Goal: Transaction & Acquisition: Purchase product/service

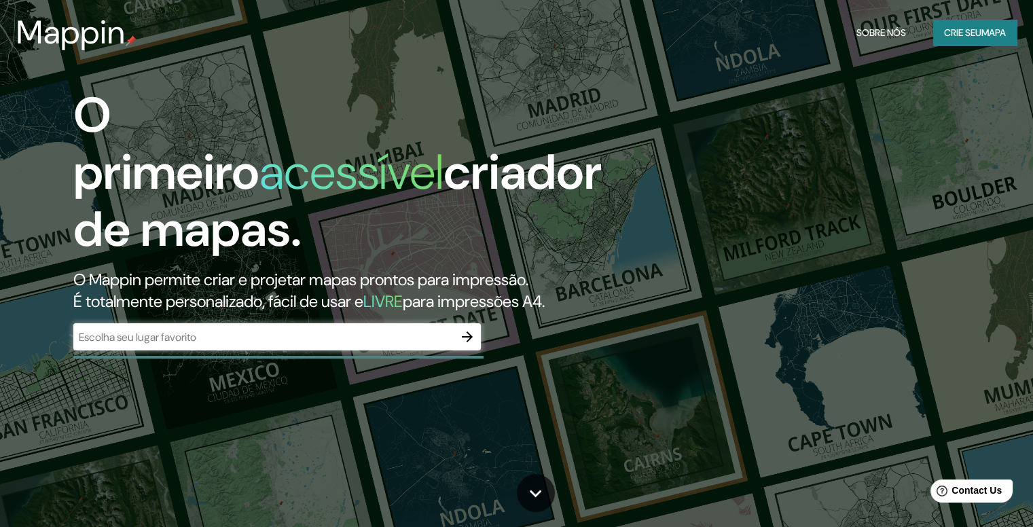
click at [464, 320] on div "O primeiro acessível criador de mapas. O Mappin permite criar e projetar mapas …" at bounding box center [332, 225] width 620 height 277
click at [470, 333] on icon "button" at bounding box center [467, 337] width 16 height 16
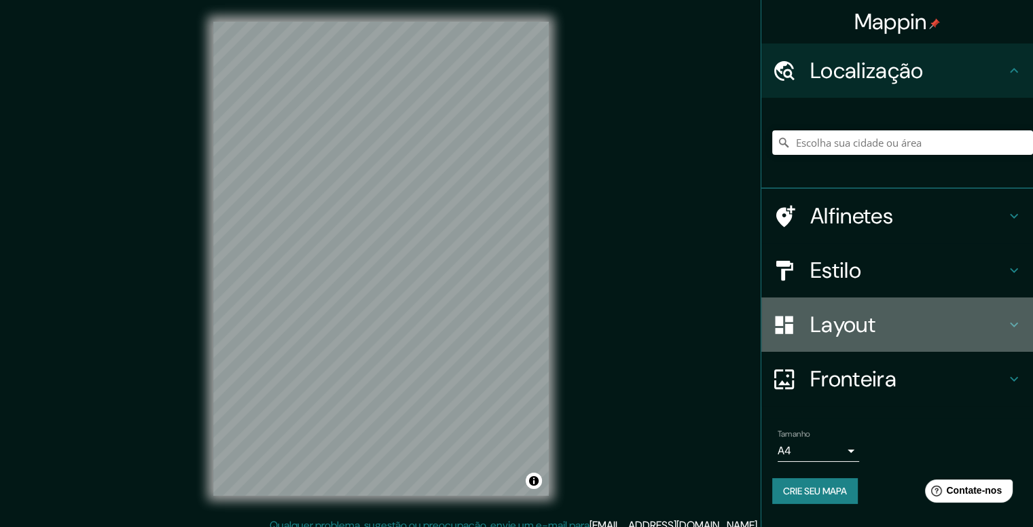
click at [921, 323] on h4 "Layout" at bounding box center [908, 324] width 196 height 27
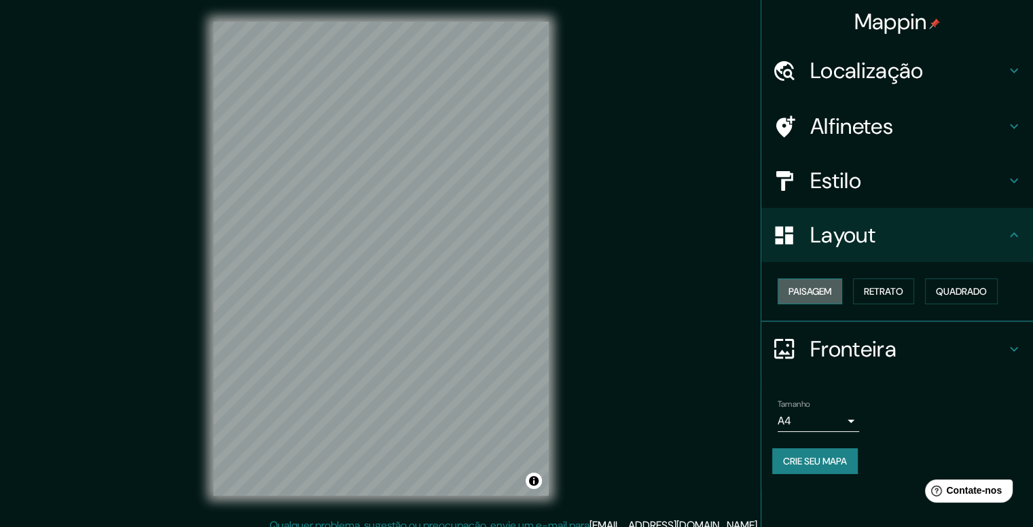
click at [809, 293] on font "Paisagem" at bounding box center [809, 291] width 43 height 12
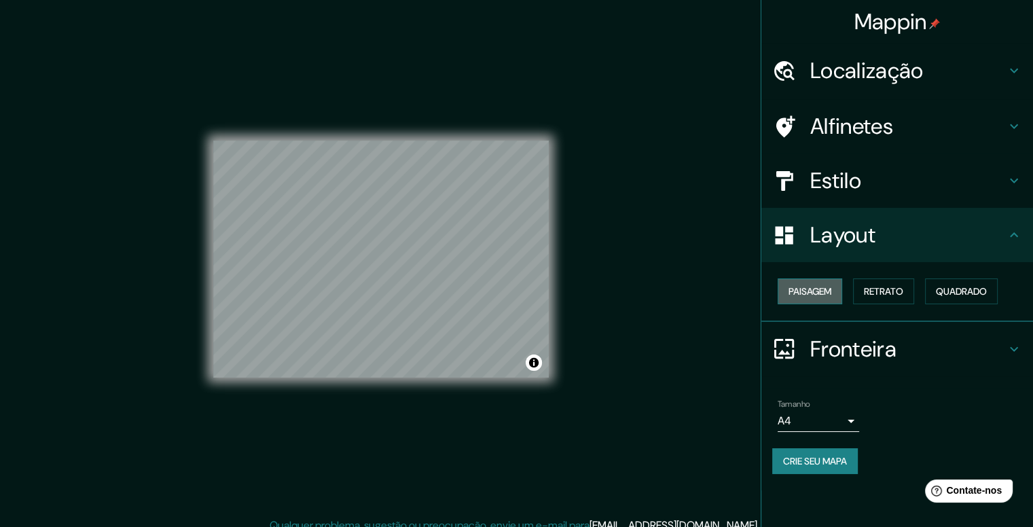
click at [809, 293] on font "Paisagem" at bounding box center [809, 291] width 43 height 12
click at [820, 292] on font "Paisagem" at bounding box center [809, 291] width 43 height 12
click at [899, 291] on font "Retrato" at bounding box center [883, 291] width 39 height 12
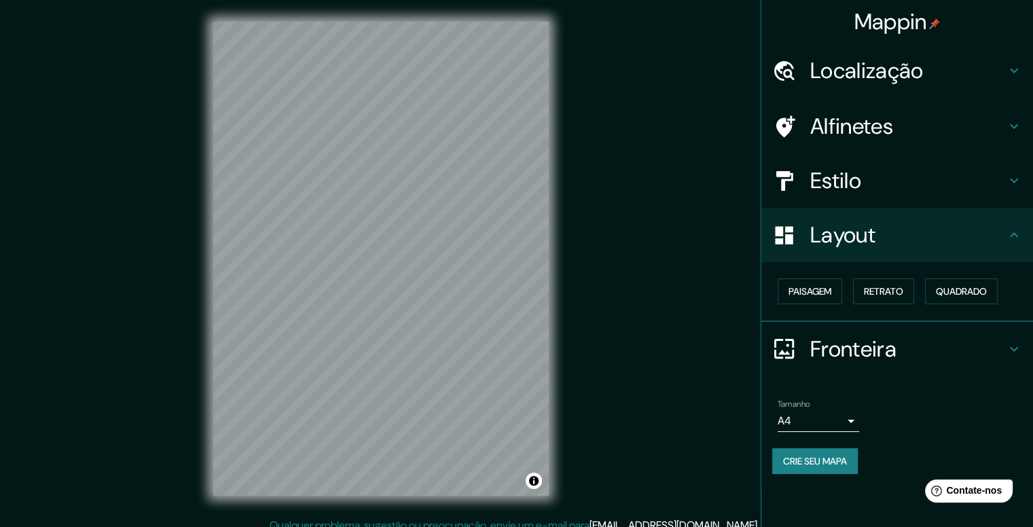
click at [1008, 277] on div "Paisagem Retrato Quadrado" at bounding box center [902, 291] width 261 height 37
click at [986, 295] on font "Quadrado" at bounding box center [961, 291] width 51 height 12
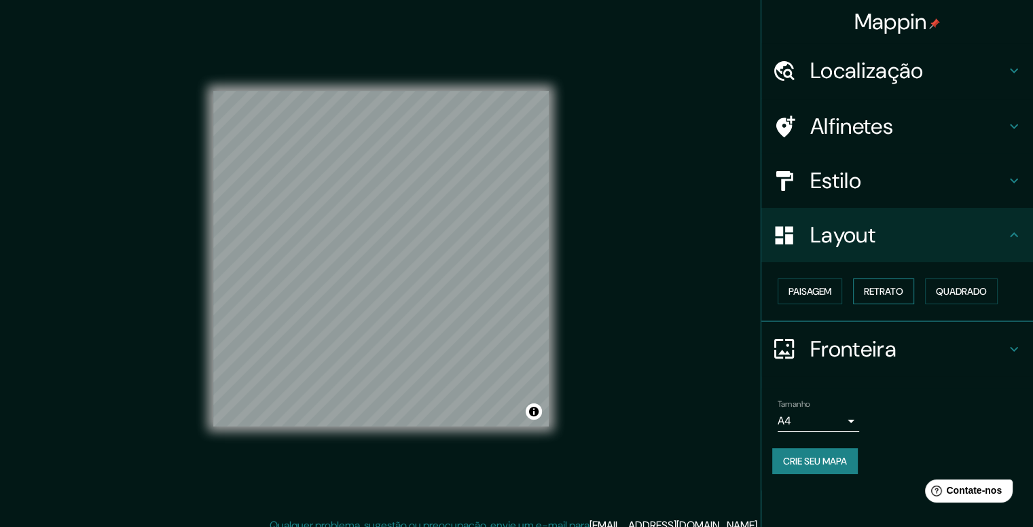
click at [896, 294] on font "Retrato" at bounding box center [883, 291] width 39 height 12
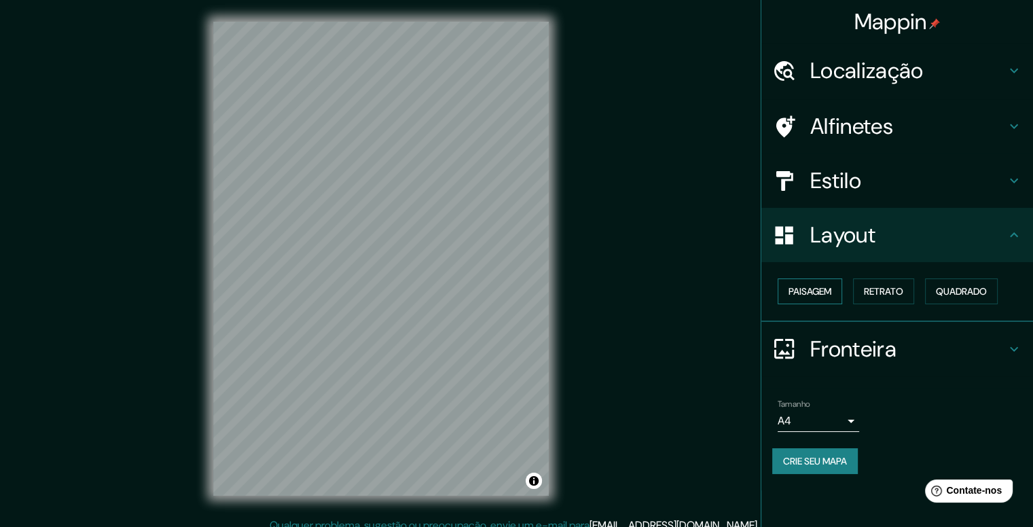
click at [815, 292] on font "Paisagem" at bounding box center [809, 291] width 43 height 12
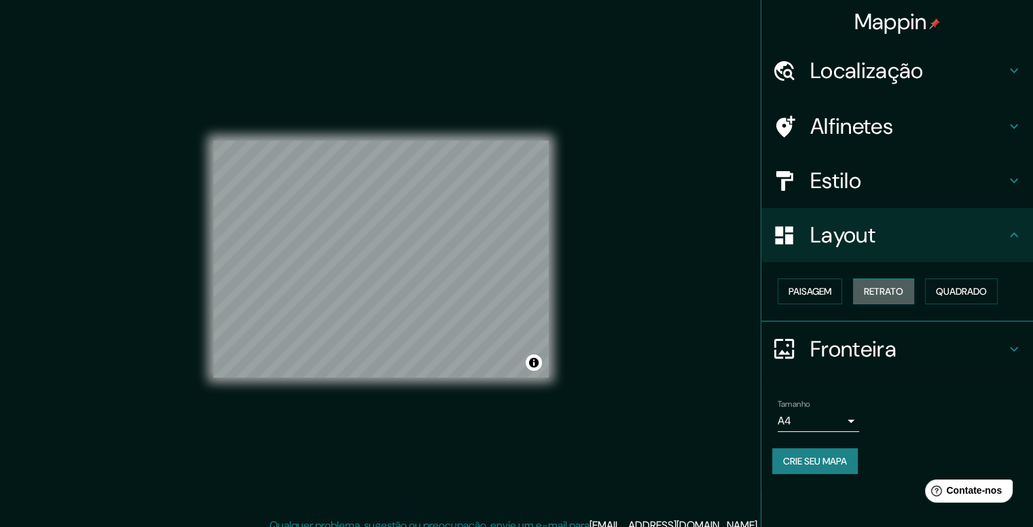
click at [864, 291] on button "Retrato" at bounding box center [883, 291] width 61 height 26
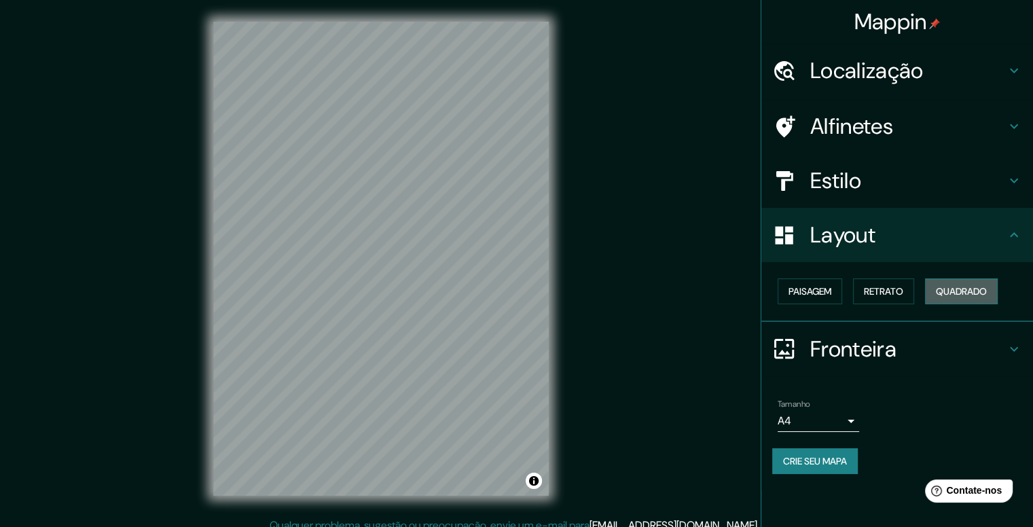
click at [964, 301] on button "Quadrado" at bounding box center [961, 291] width 73 height 26
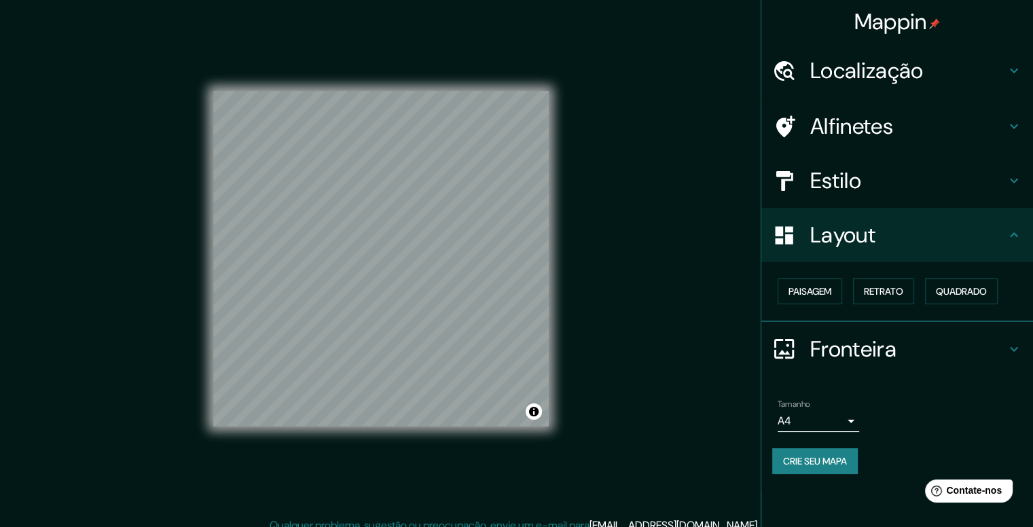
click at [841, 416] on body "Mappin Localização Alfinetes Estilo Layout Paisagem Retrato Quadrado Fronteira …" at bounding box center [516, 263] width 1033 height 527
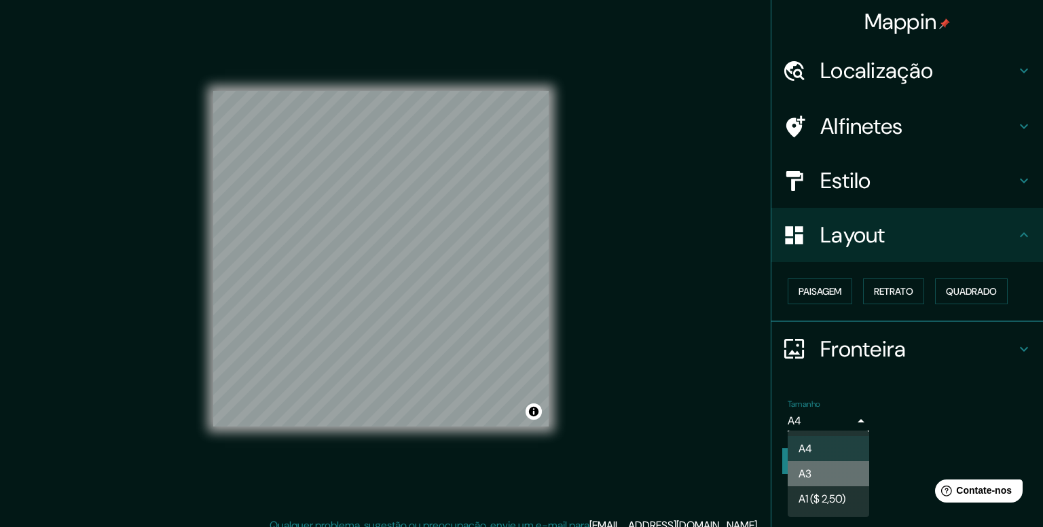
click at [833, 477] on li "A3" at bounding box center [828, 473] width 81 height 25
type input "a4"
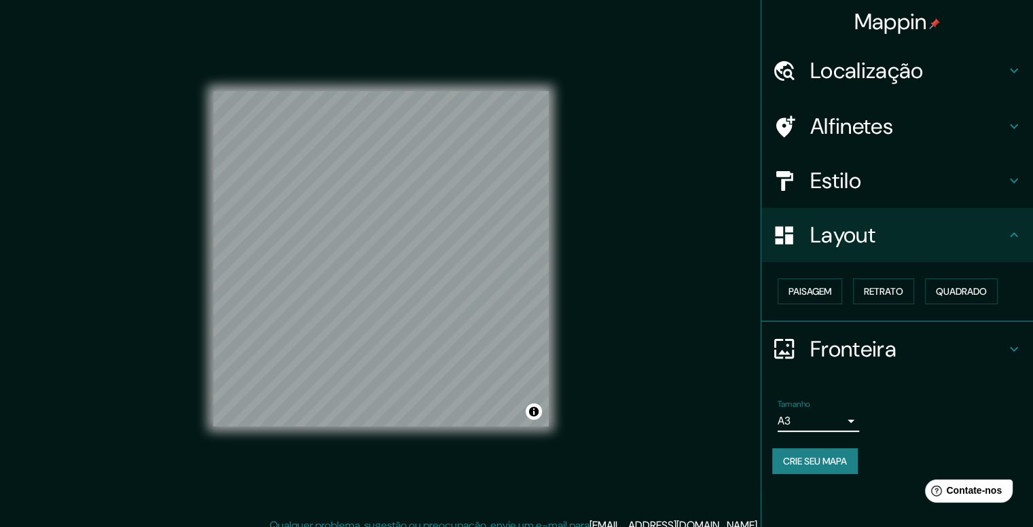
click at [810, 185] on font "Estilo" at bounding box center [835, 180] width 51 height 29
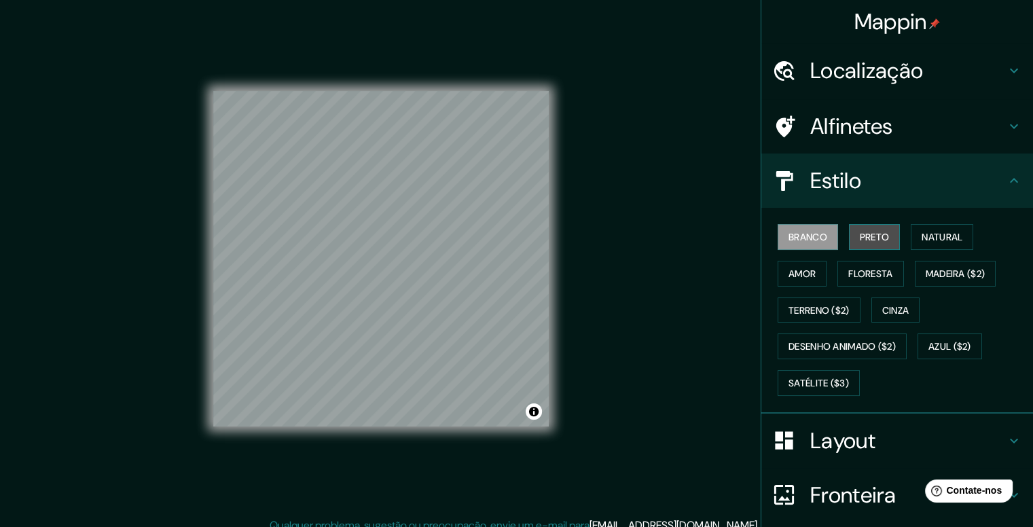
click at [859, 232] on font "Preto" at bounding box center [874, 237] width 30 height 12
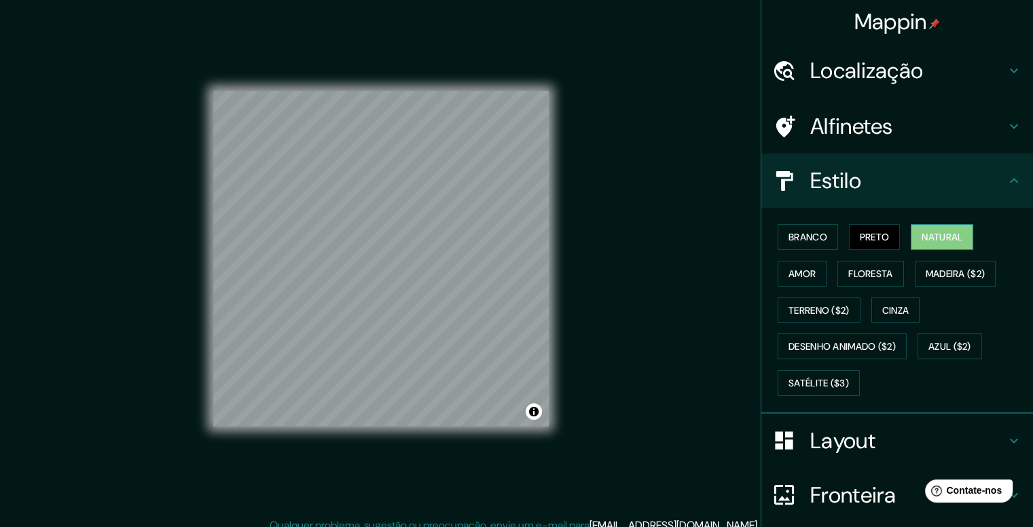
click at [933, 237] on font "Natural" at bounding box center [941, 237] width 41 height 12
click at [808, 276] on button "Amor" at bounding box center [801, 274] width 49 height 26
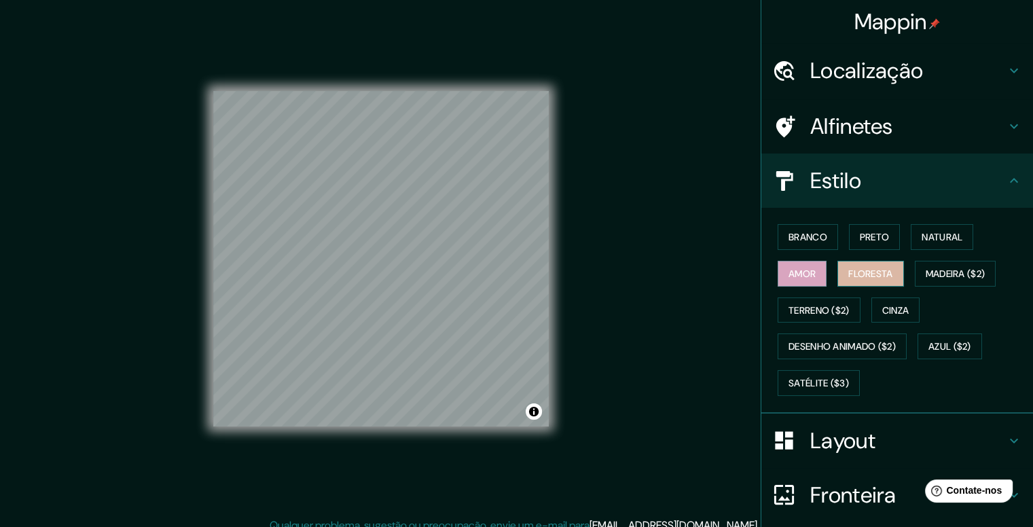
click at [874, 272] on font "Floresta" at bounding box center [870, 273] width 44 height 12
click at [963, 278] on font "Madeira ($2)" at bounding box center [955, 273] width 60 height 12
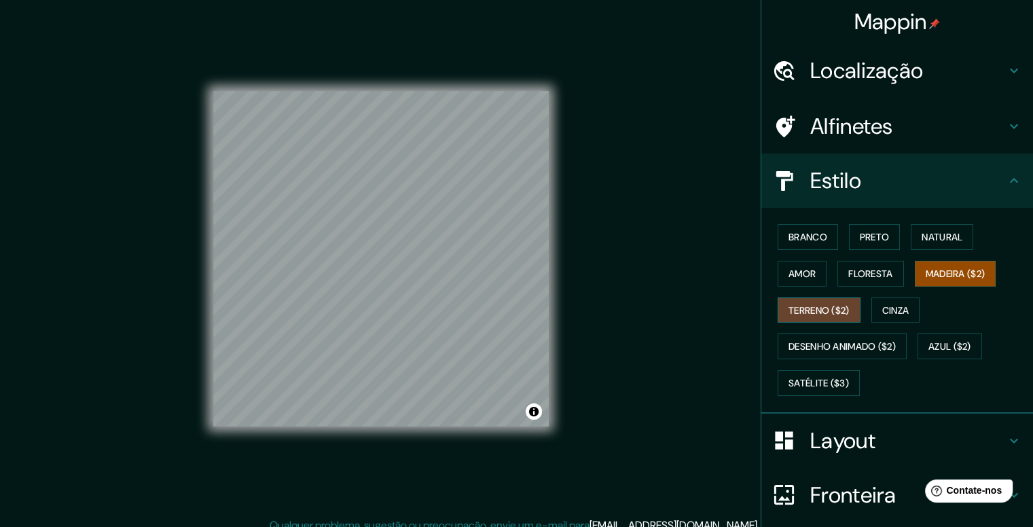
click at [804, 310] on font "Terreno ($2)" at bounding box center [818, 310] width 61 height 12
click at [893, 306] on font "Cinza" at bounding box center [895, 310] width 27 height 12
click at [939, 267] on font "Madeira ($2)" at bounding box center [955, 273] width 60 height 12
click at [848, 265] on font "Floresta" at bounding box center [870, 274] width 44 height 18
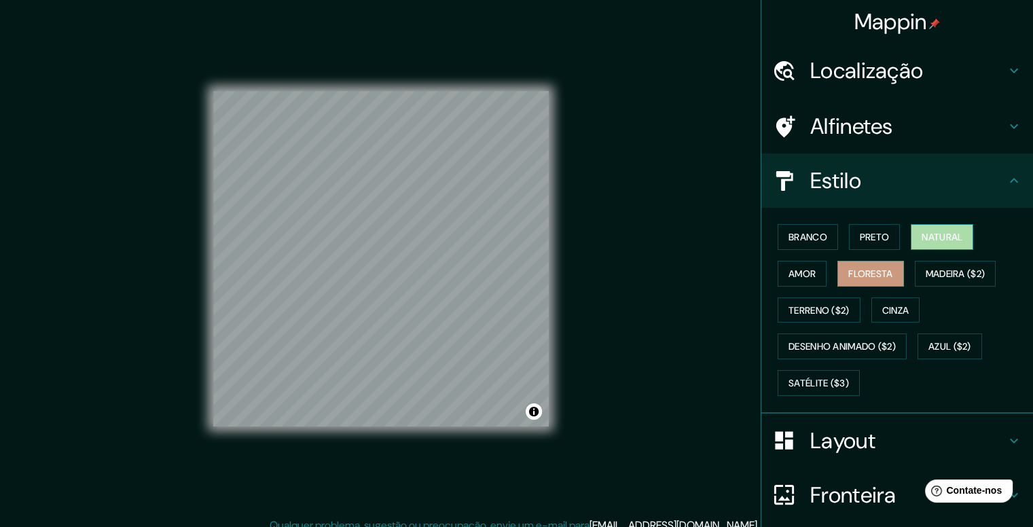
click at [910, 242] on button "Natural" at bounding box center [941, 237] width 62 height 26
click at [853, 283] on button "Floresta" at bounding box center [870, 274] width 66 height 26
click at [970, 171] on h4 "Estilo" at bounding box center [908, 180] width 196 height 27
click at [1002, 171] on div "Estilo" at bounding box center [897, 180] width 272 height 54
click at [1005, 122] on icon at bounding box center [1013, 126] width 16 height 16
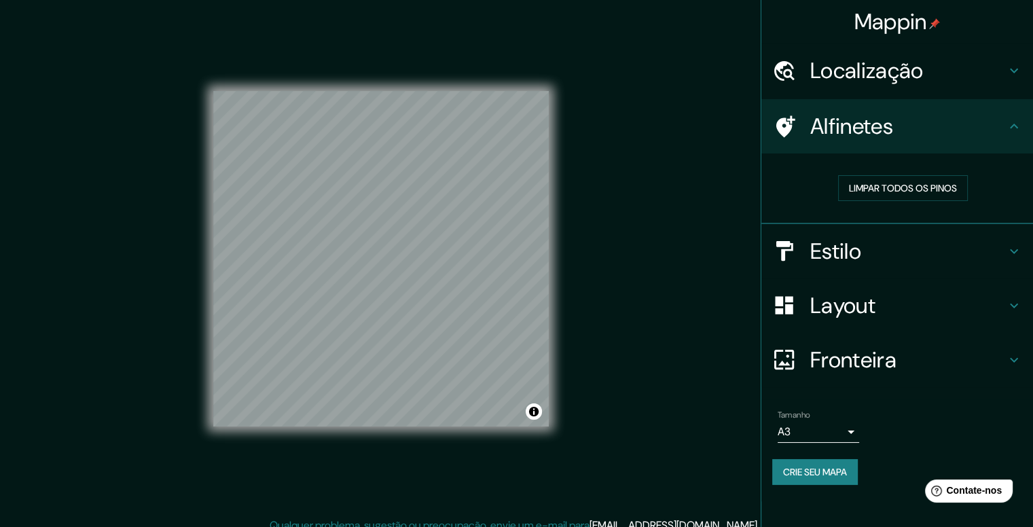
click at [1000, 122] on h4 "Alfinetes" at bounding box center [908, 126] width 196 height 27
click at [1013, 70] on icon at bounding box center [1013, 70] width 16 height 16
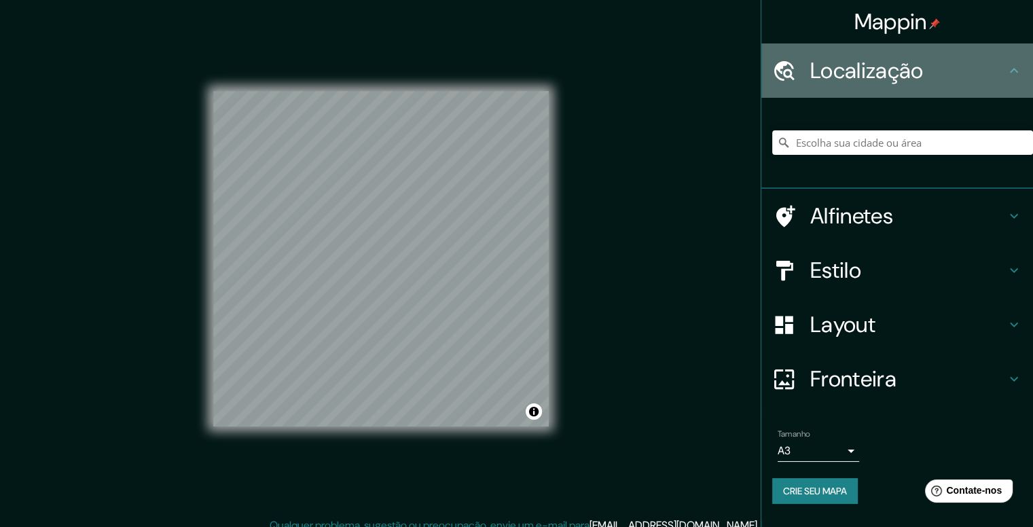
click at [1012, 70] on icon at bounding box center [1014, 70] width 8 height 5
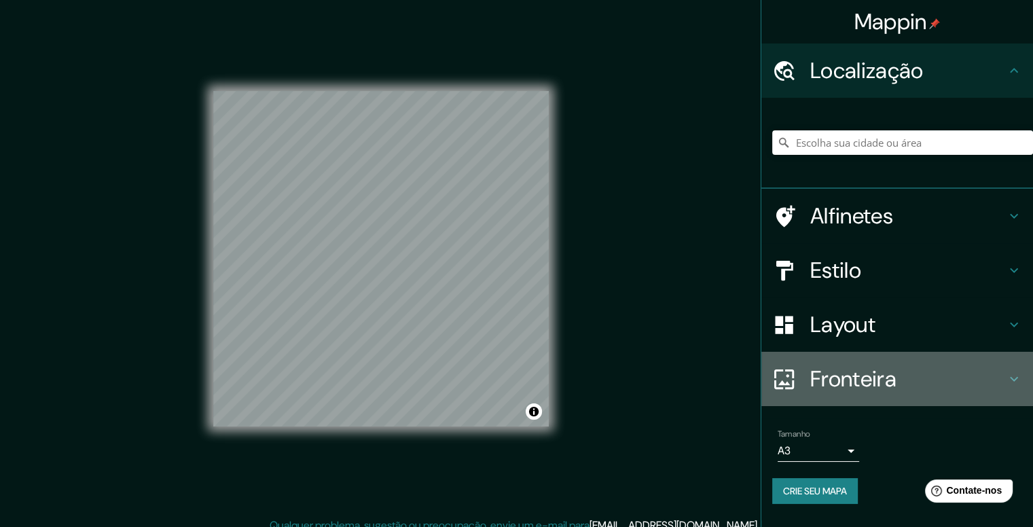
click at [1003, 381] on h4 "Fronteira" at bounding box center [908, 378] width 196 height 27
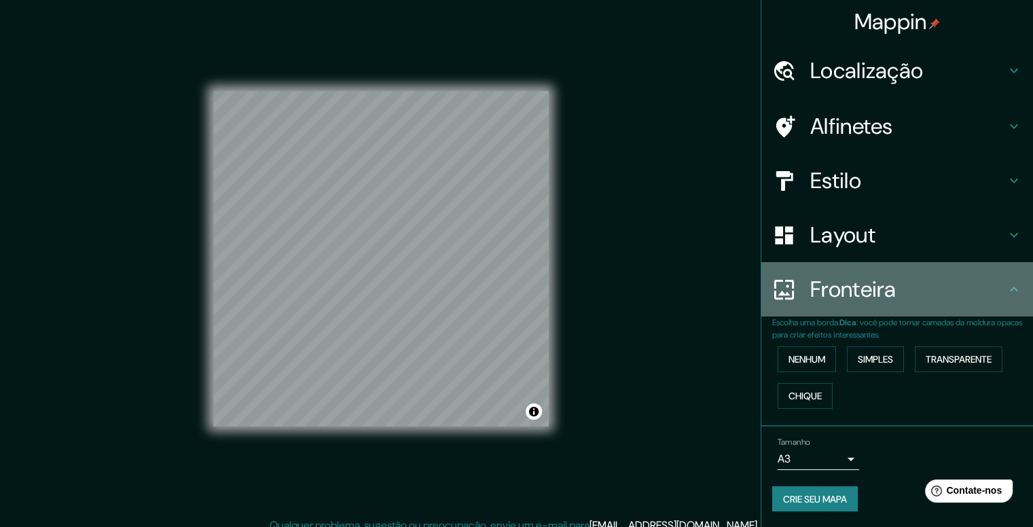
click at [1005, 299] on div "Fronteira" at bounding box center [897, 289] width 272 height 54
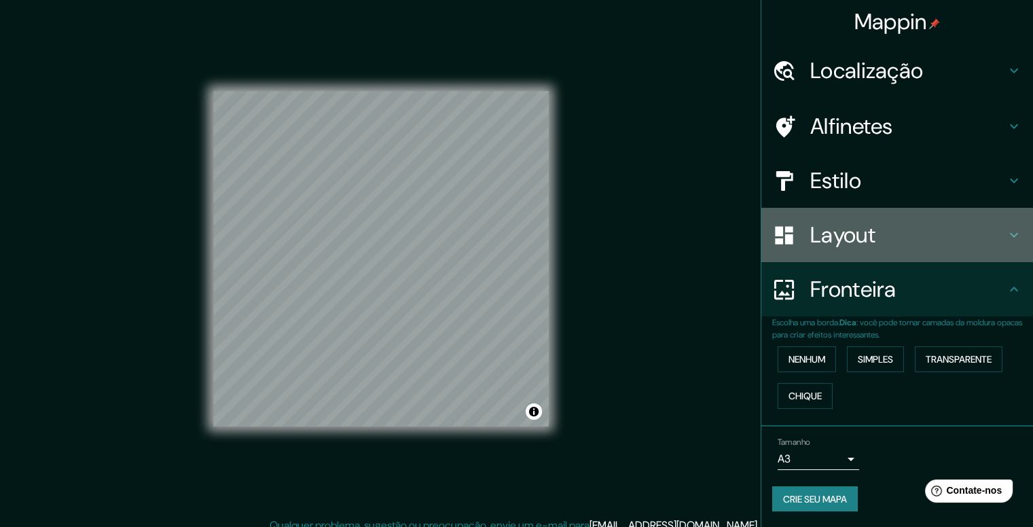
click at [1006, 238] on icon at bounding box center [1013, 235] width 16 height 16
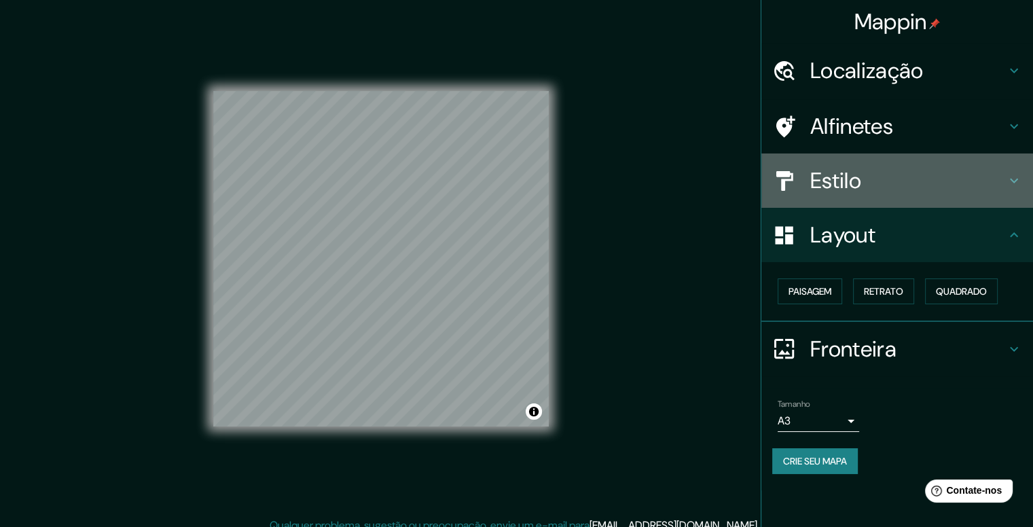
click at [1007, 185] on icon at bounding box center [1013, 180] width 16 height 16
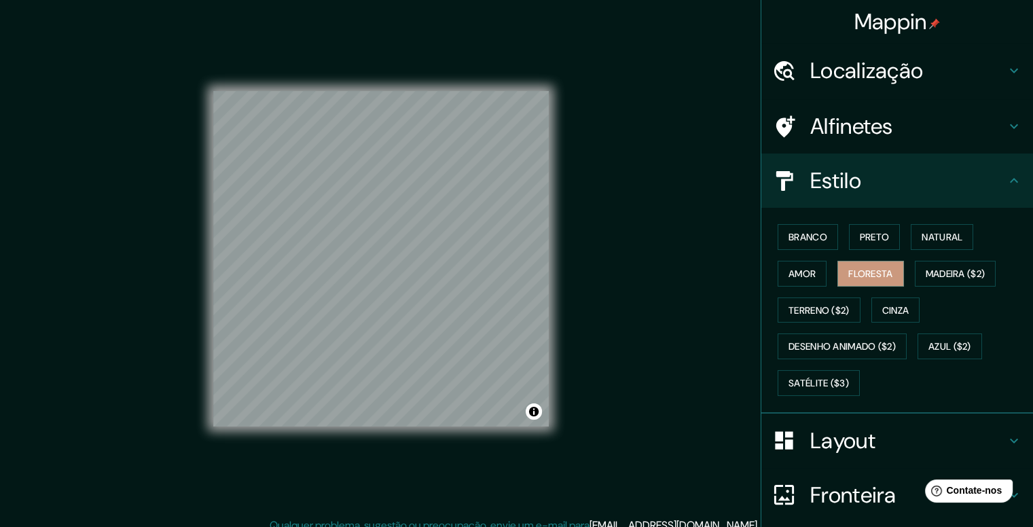
click at [1007, 185] on icon at bounding box center [1013, 180] width 16 height 16
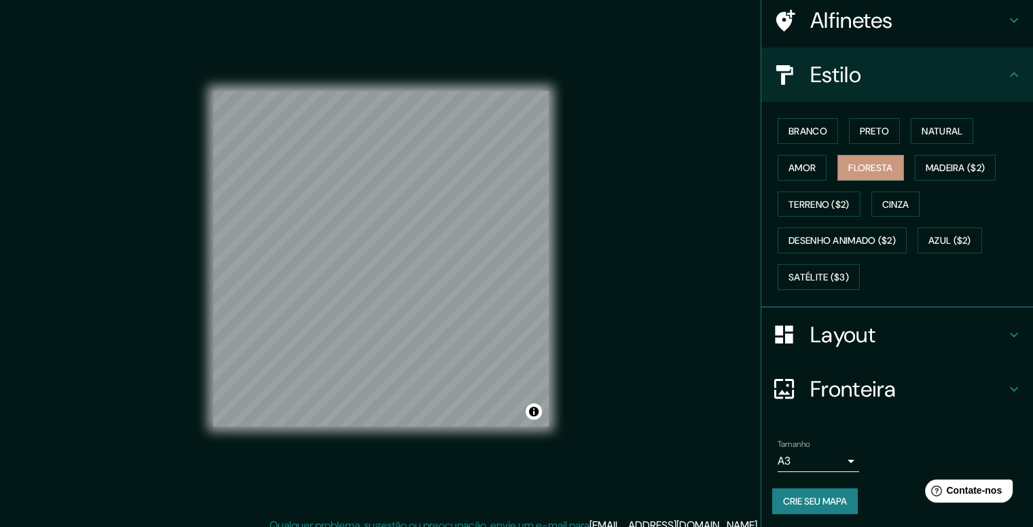
click at [792, 495] on font "Crie seu mapa" at bounding box center [815, 501] width 64 height 12
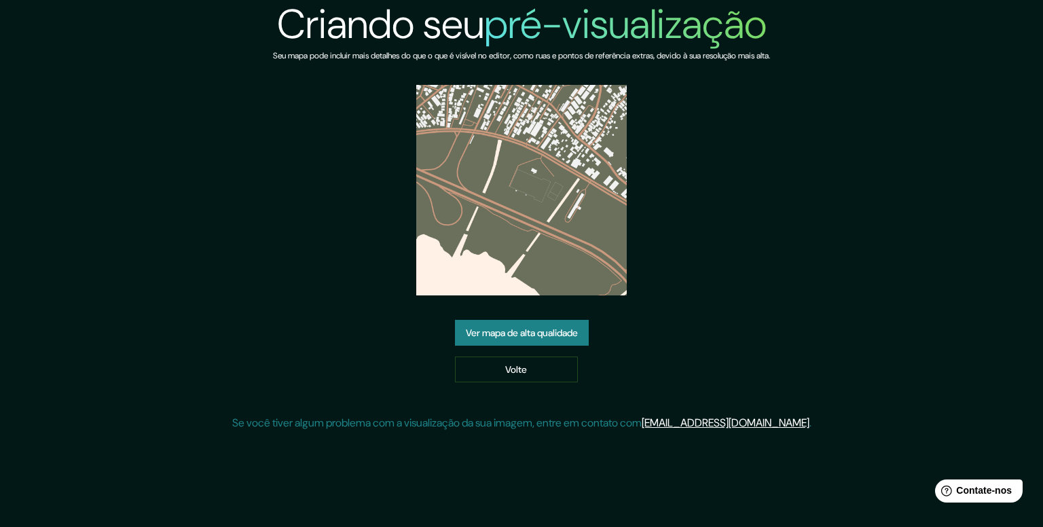
click at [527, 343] on link "Ver mapa de alta qualidade" at bounding box center [522, 333] width 134 height 26
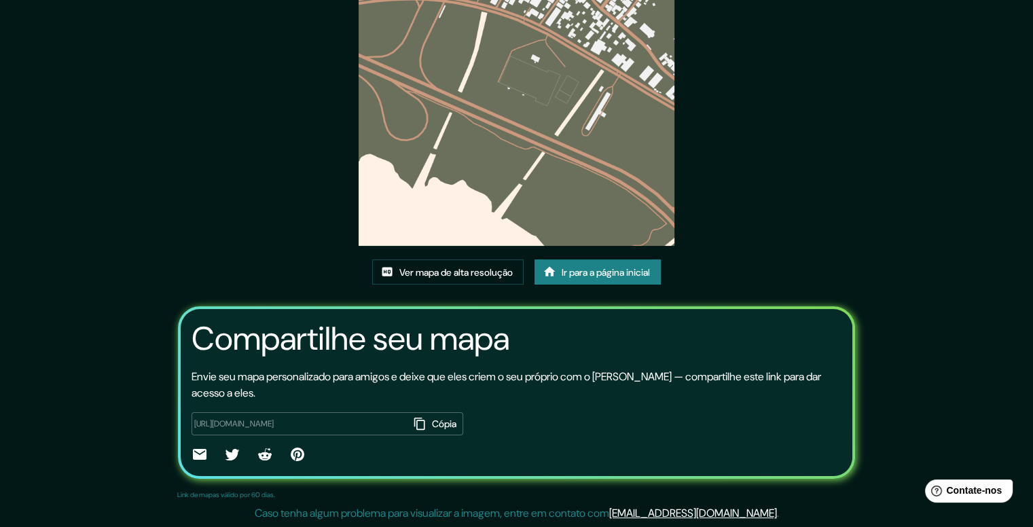
scroll to position [39, 0]
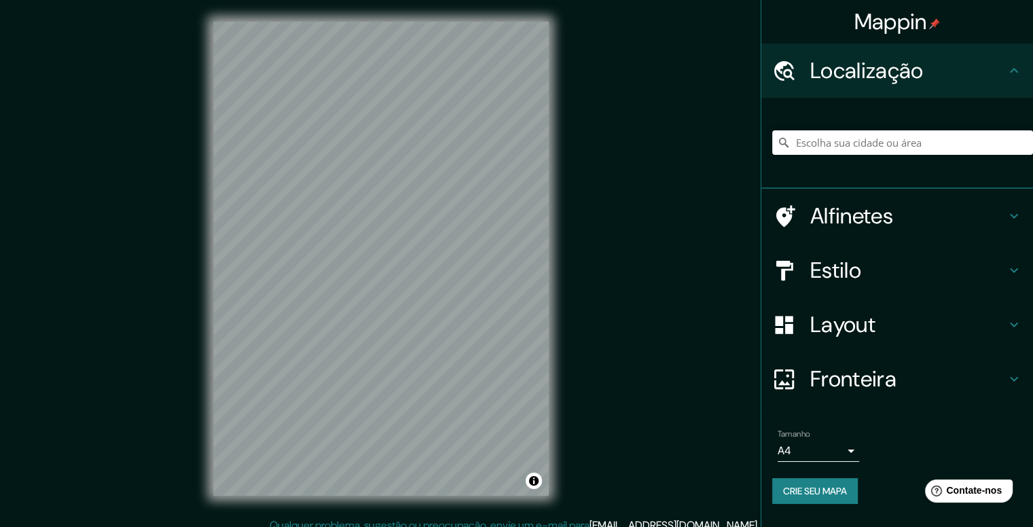
click at [882, 265] on h4 "Estilo" at bounding box center [908, 270] width 196 height 27
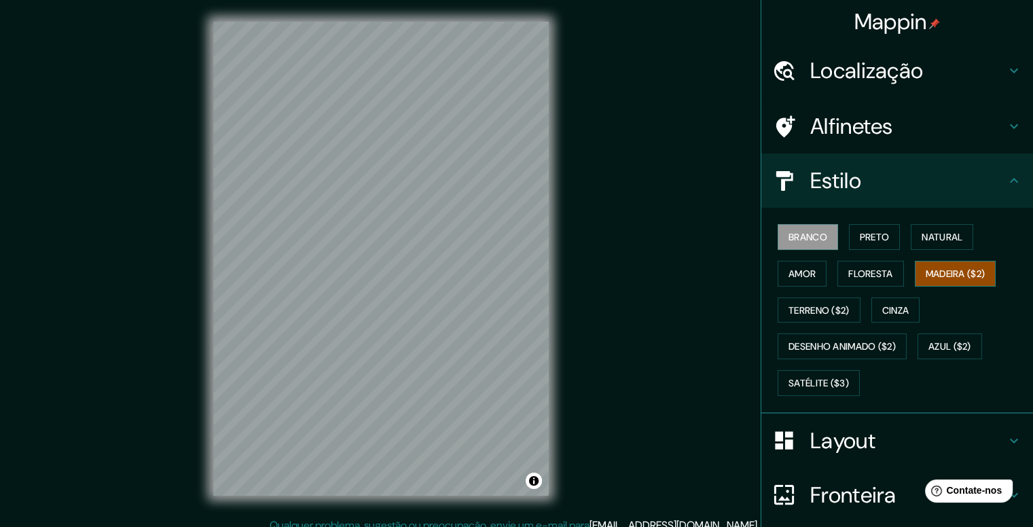
click at [946, 267] on font "Madeira ($2)" at bounding box center [955, 273] width 60 height 12
click at [875, 267] on font "Floresta" at bounding box center [870, 273] width 44 height 12
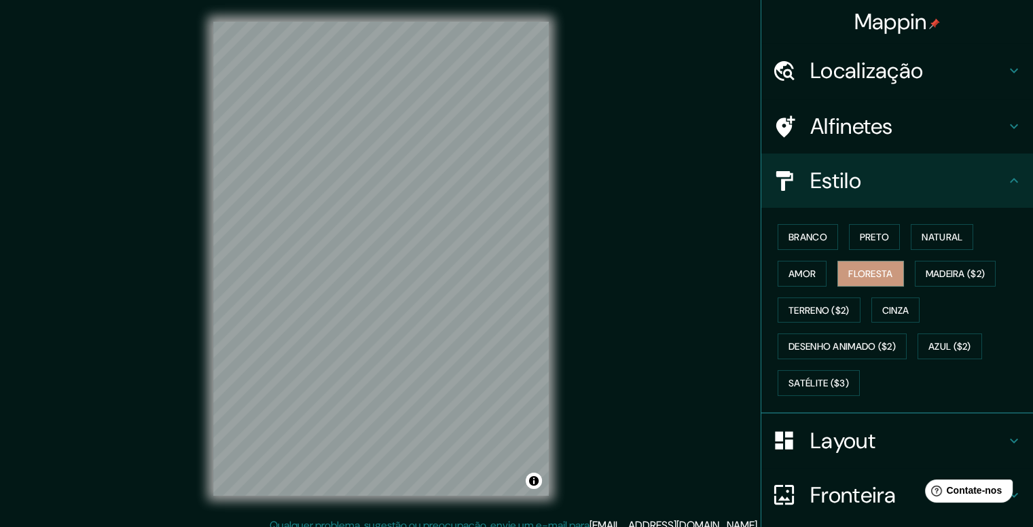
scroll to position [106, 0]
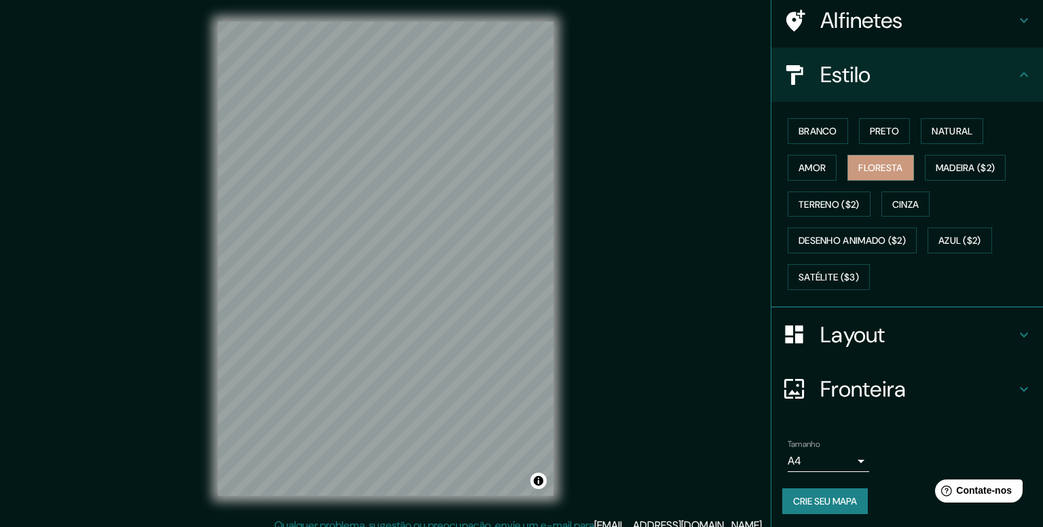
click at [817, 451] on body "Mappin Localização Alfinetes Estilo Branco Preto Natural Amor Floresta Madeira …" at bounding box center [521, 263] width 1043 height 527
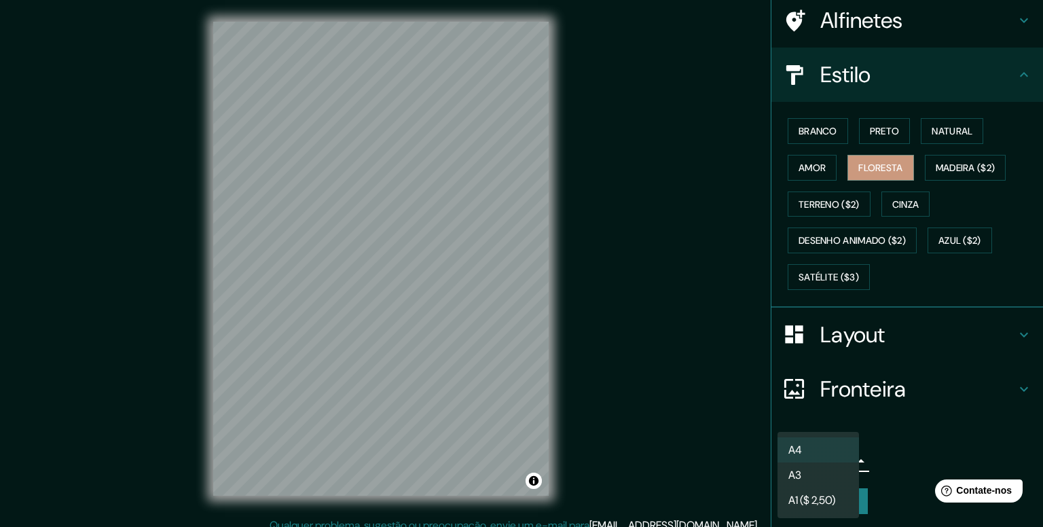
click at [820, 477] on li "A3" at bounding box center [817, 474] width 81 height 25
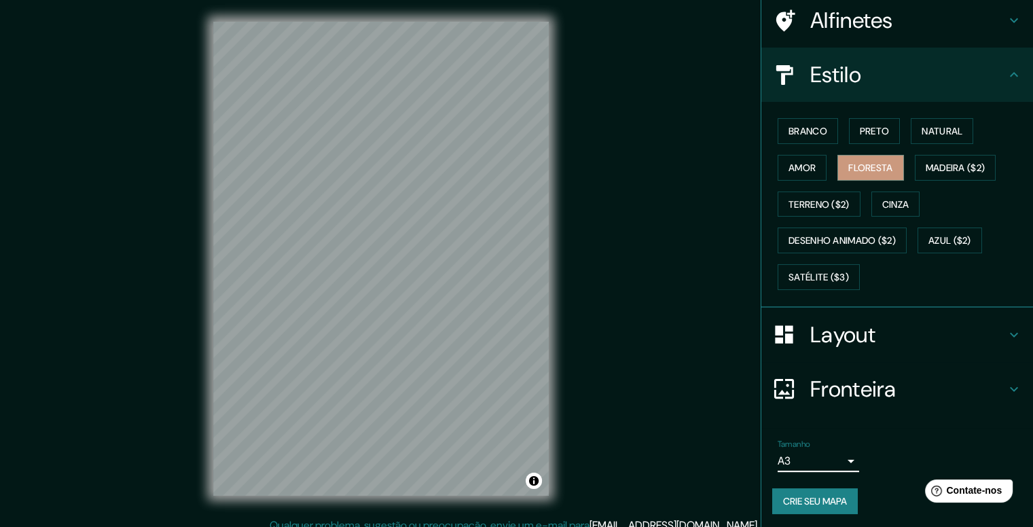
click at [813, 495] on font "Crie seu mapa" at bounding box center [815, 501] width 64 height 12
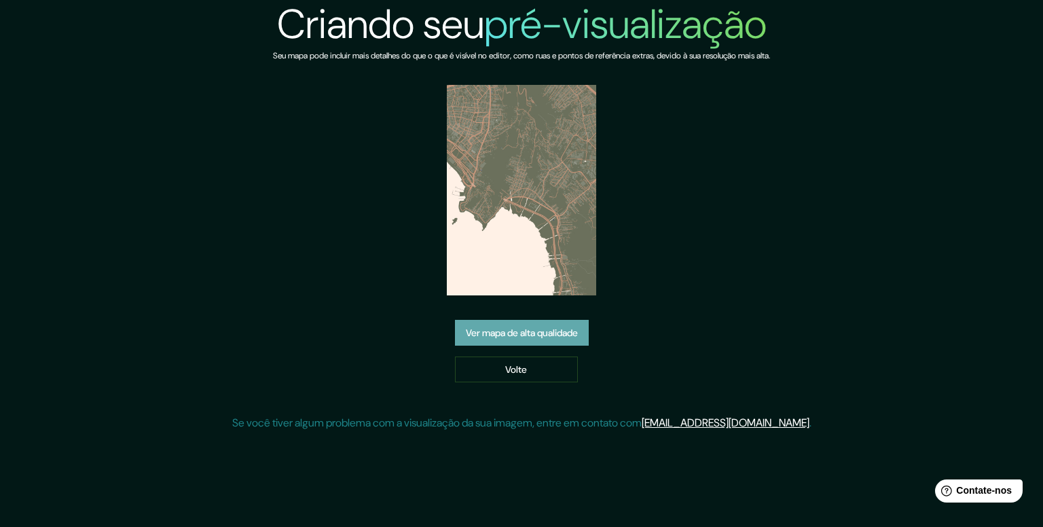
click at [530, 329] on font "Ver mapa de alta qualidade" at bounding box center [522, 333] width 112 height 12
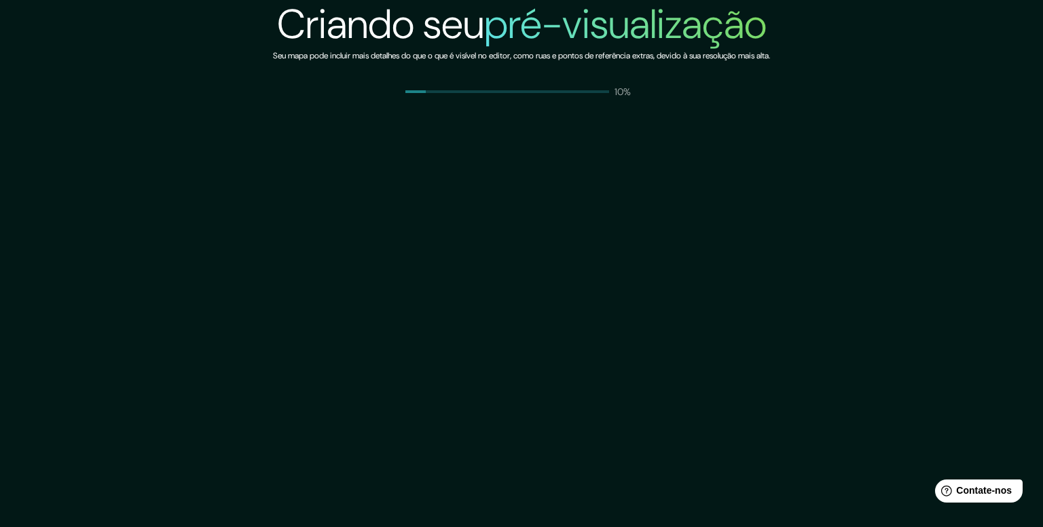
drag, startPoint x: 584, startPoint y: 54, endPoint x: 594, endPoint y: 43, distance: 14.9
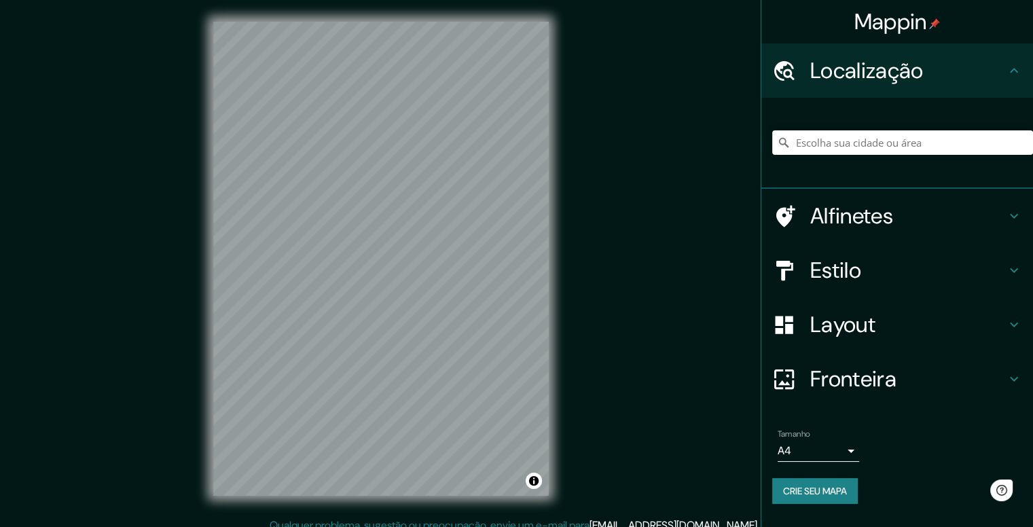
click at [932, 218] on h4 "Alfinetes" at bounding box center [908, 215] width 196 height 27
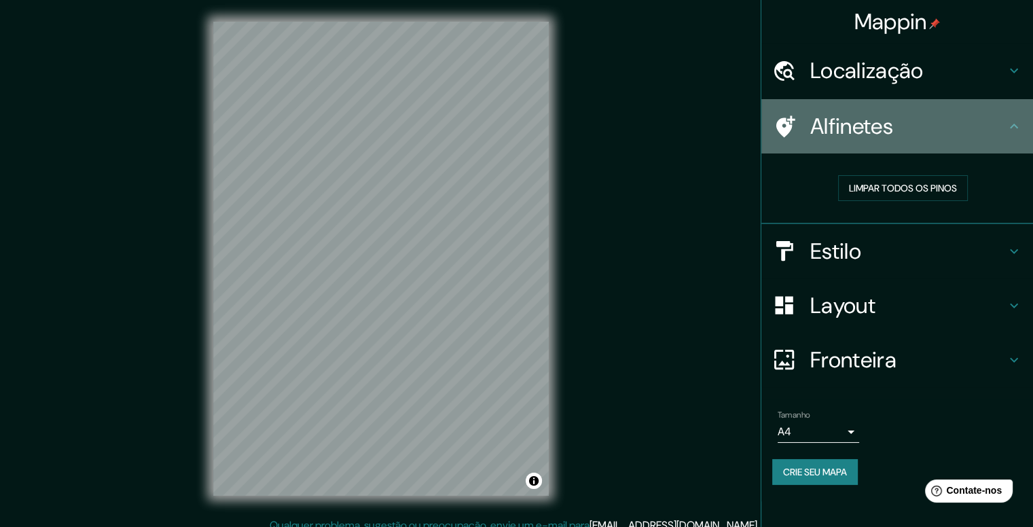
click at [954, 131] on h4 "Alfinetes" at bounding box center [908, 126] width 196 height 27
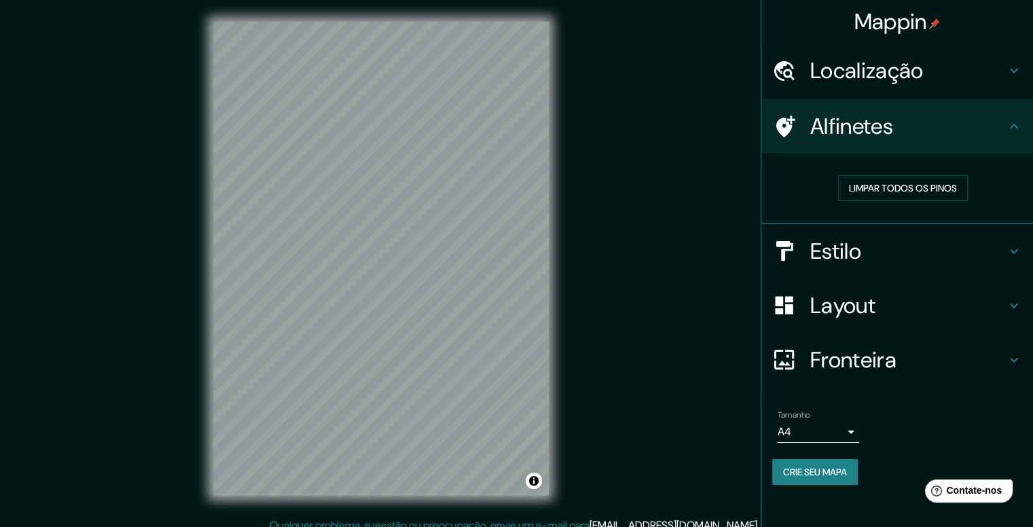
click at [989, 240] on h4 "Estilo" at bounding box center [908, 251] width 196 height 27
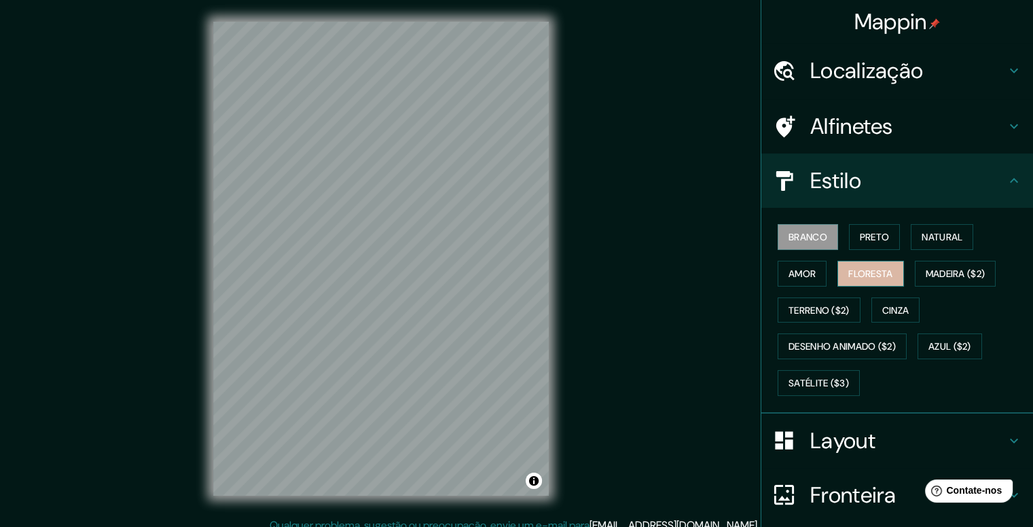
click at [869, 276] on font "Floresta" at bounding box center [870, 273] width 44 height 12
click at [978, 439] on h4 "Layout" at bounding box center [908, 440] width 196 height 27
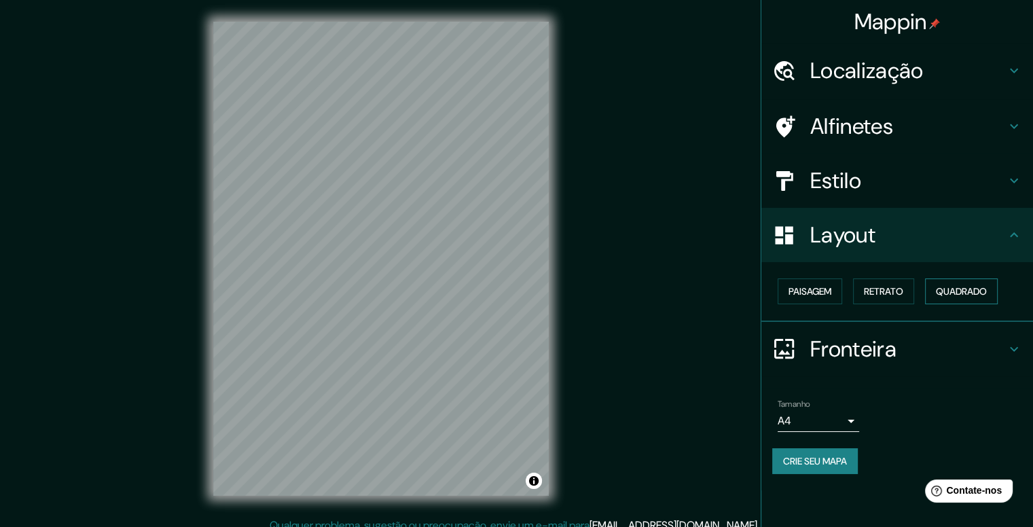
drag, startPoint x: 966, startPoint y: 290, endPoint x: 958, endPoint y: 291, distance: 8.2
click at [966, 291] on font "Quadrado" at bounding box center [961, 291] width 51 height 12
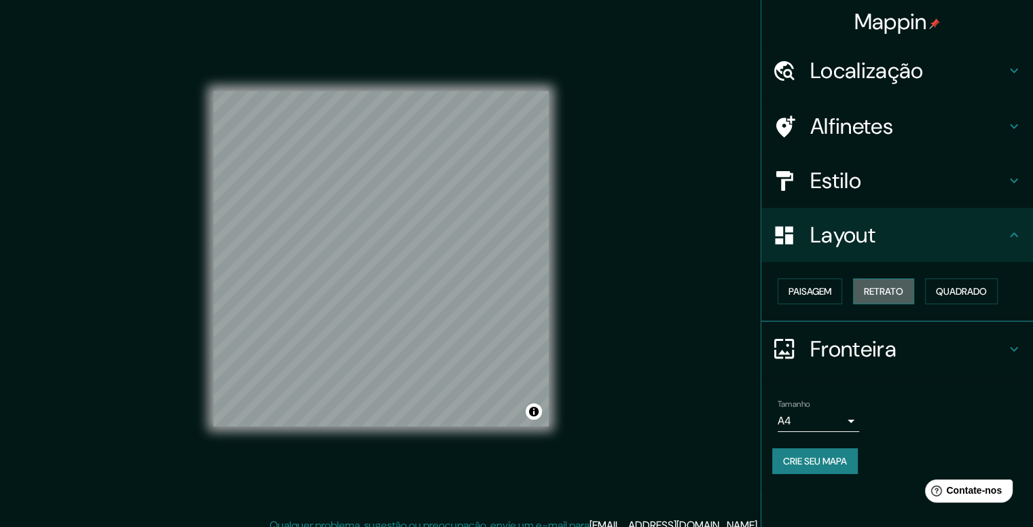
click at [895, 292] on font "Retrato" at bounding box center [883, 291] width 39 height 12
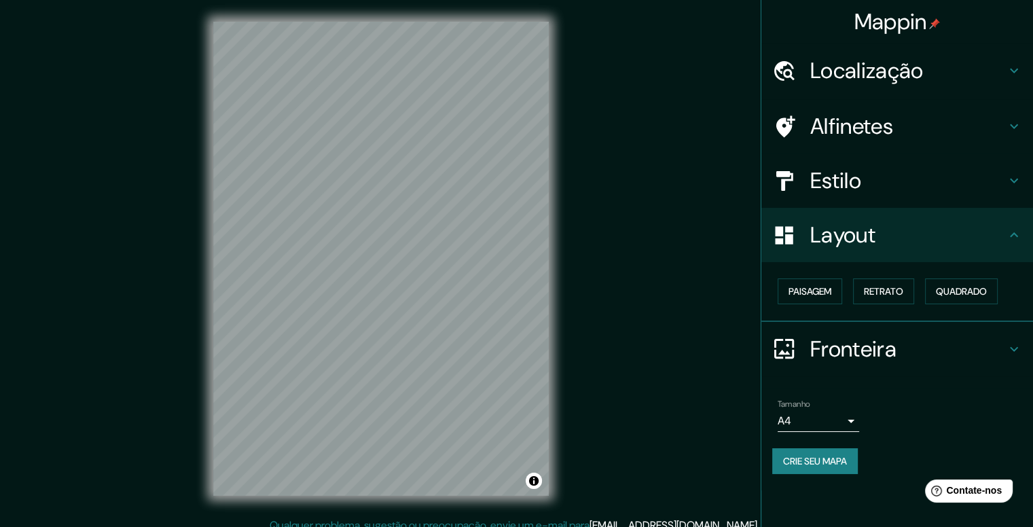
click at [845, 289] on div "Paisagem Retrato Quadrado" at bounding box center [902, 291] width 261 height 37
click at [837, 293] on button "Paisagem" at bounding box center [809, 291] width 64 height 26
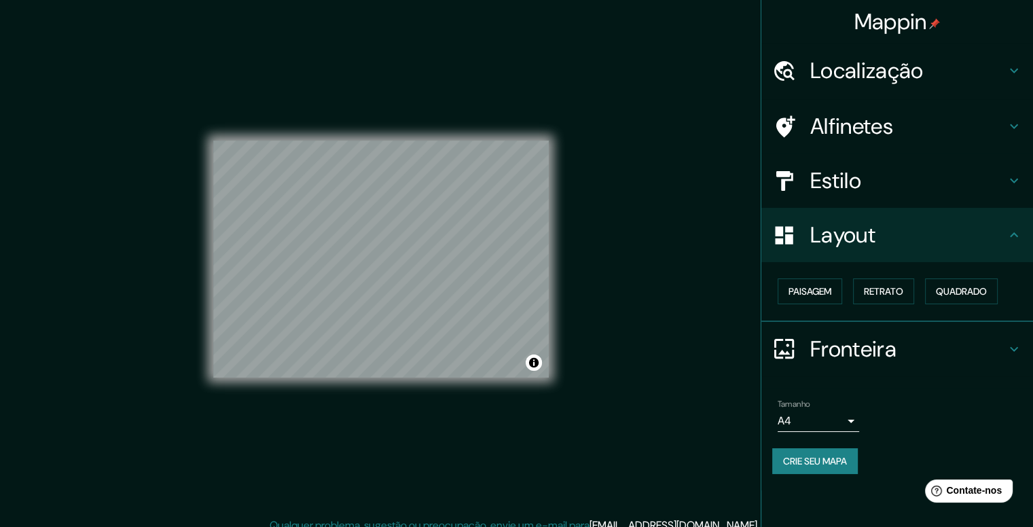
click at [847, 420] on body "Mappin Localização Alfinetes Estilo Layout Paisagem Retrato Quadrado Fronteira …" at bounding box center [516, 263] width 1033 height 527
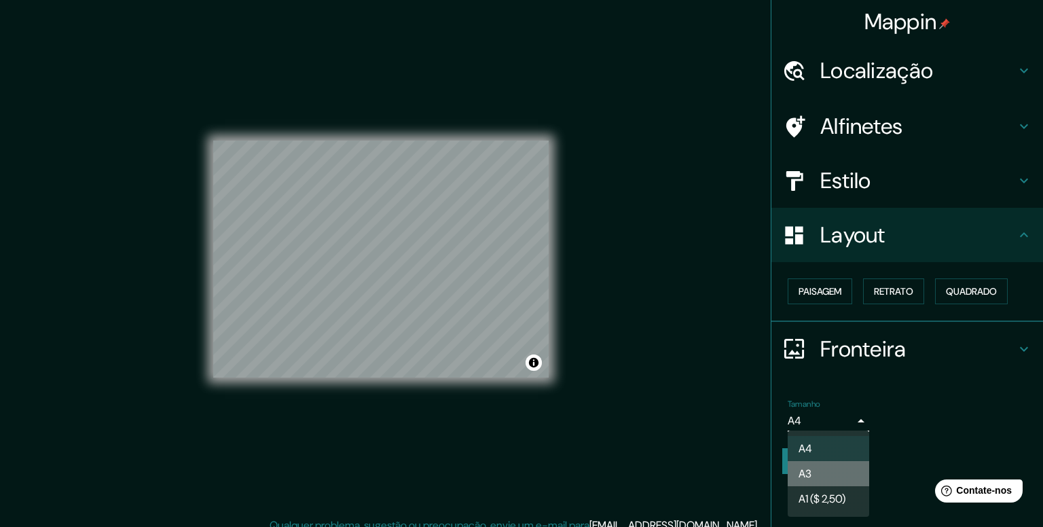
click at [830, 471] on li "A3" at bounding box center [828, 473] width 81 height 25
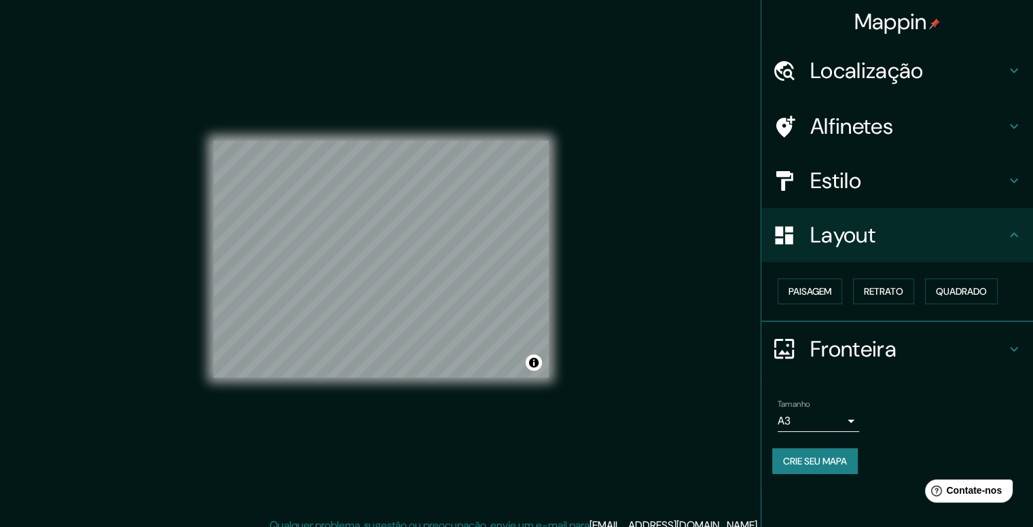
click at [842, 455] on font "Crie seu mapa" at bounding box center [815, 461] width 64 height 12
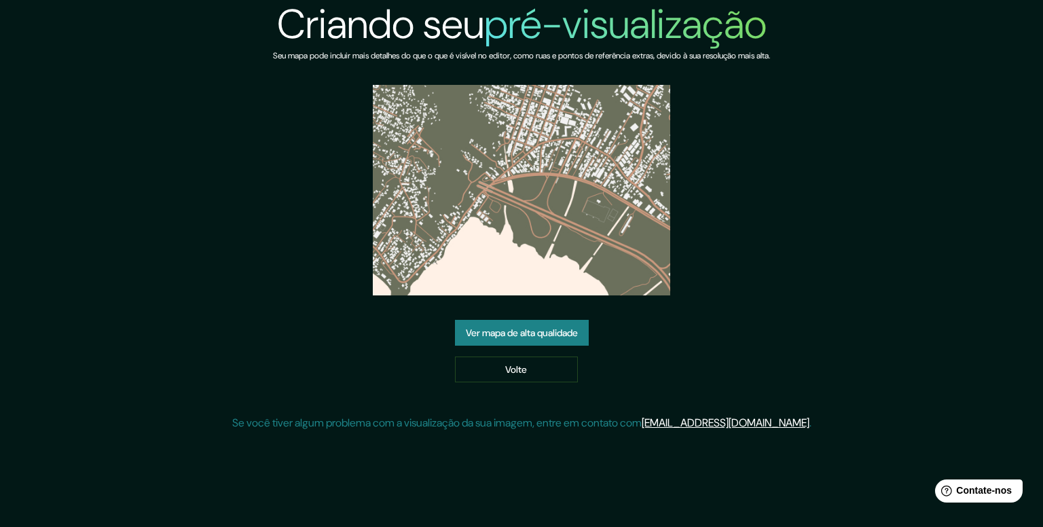
click at [565, 326] on font "Ver mapa de alta qualidade" at bounding box center [522, 333] width 112 height 18
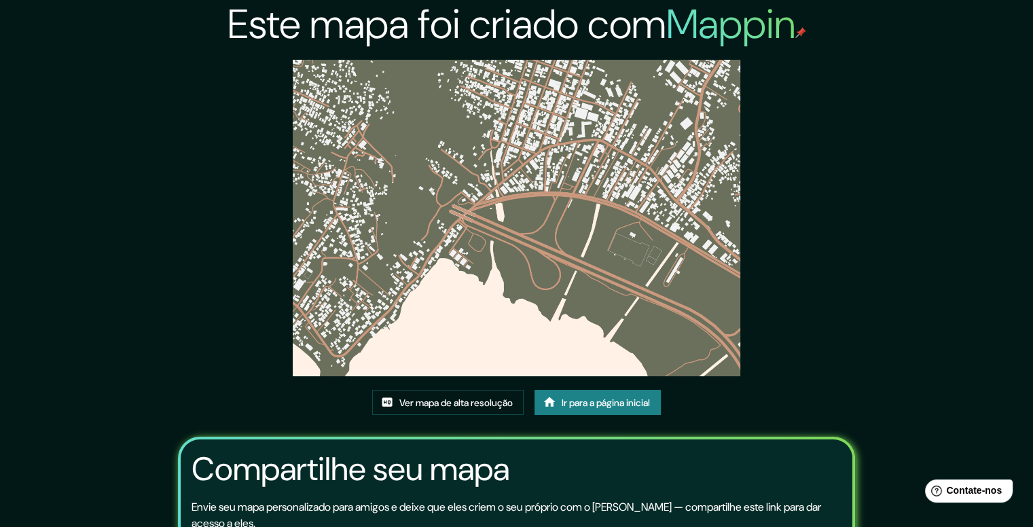
scroll to position [130, 0]
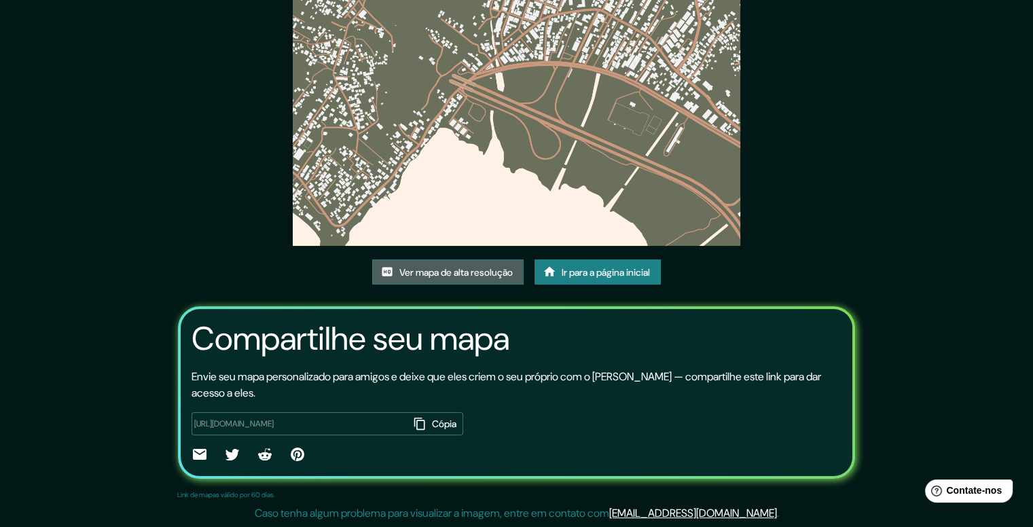
drag, startPoint x: 502, startPoint y: 120, endPoint x: 455, endPoint y: 275, distance: 161.9
click at [455, 275] on font "Ver mapa de alta resolução" at bounding box center [455, 272] width 113 height 12
